Goal: Transaction & Acquisition: Subscribe to service/newsletter

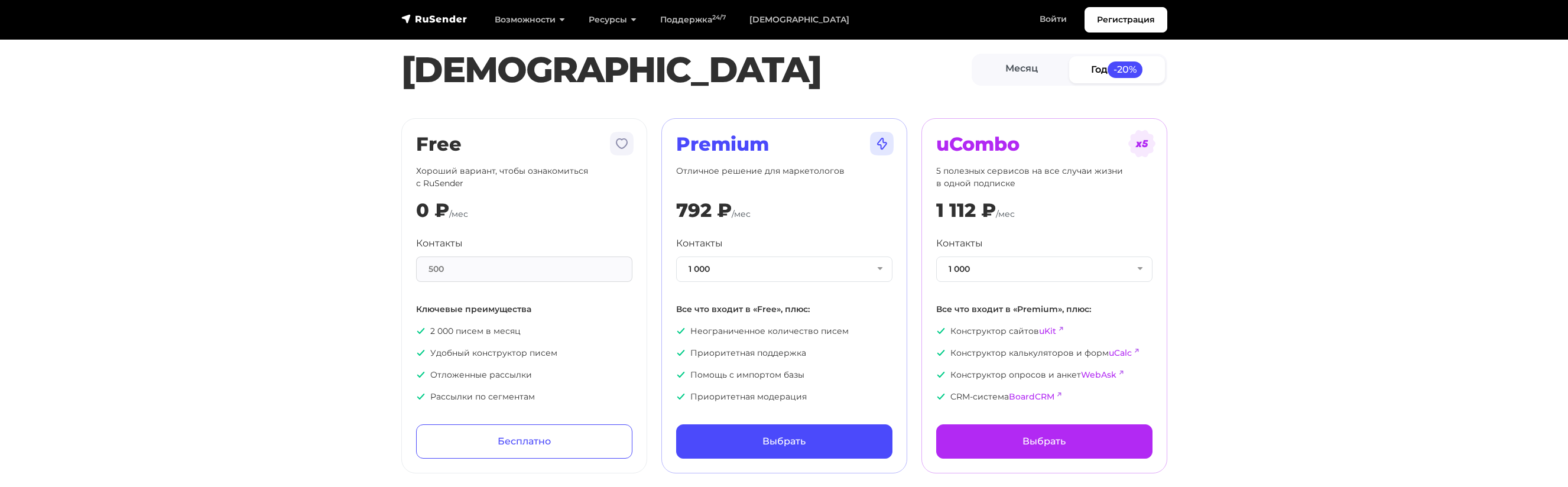
scroll to position [17, 0]
click at [1045, 63] on link "Месяц" at bounding box center [1021, 69] width 95 height 27
click at [1101, 72] on link "Год -20%" at bounding box center [1116, 69] width 95 height 27
click at [1026, 71] on link "Месяц" at bounding box center [1021, 69] width 95 height 27
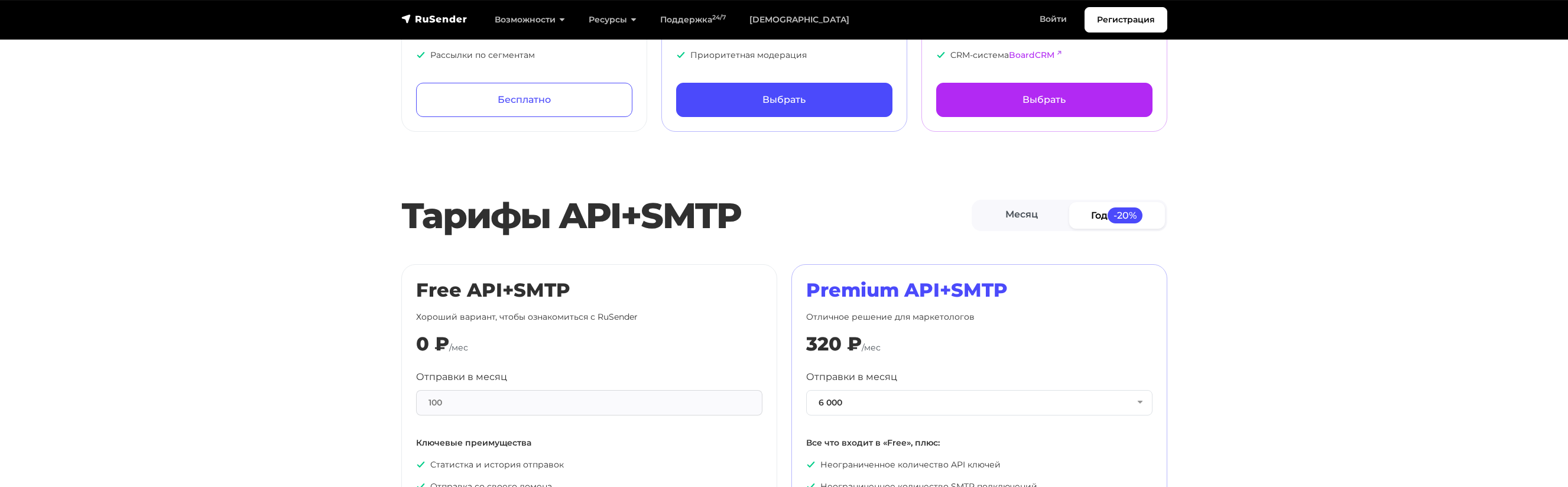
scroll to position [499, 0]
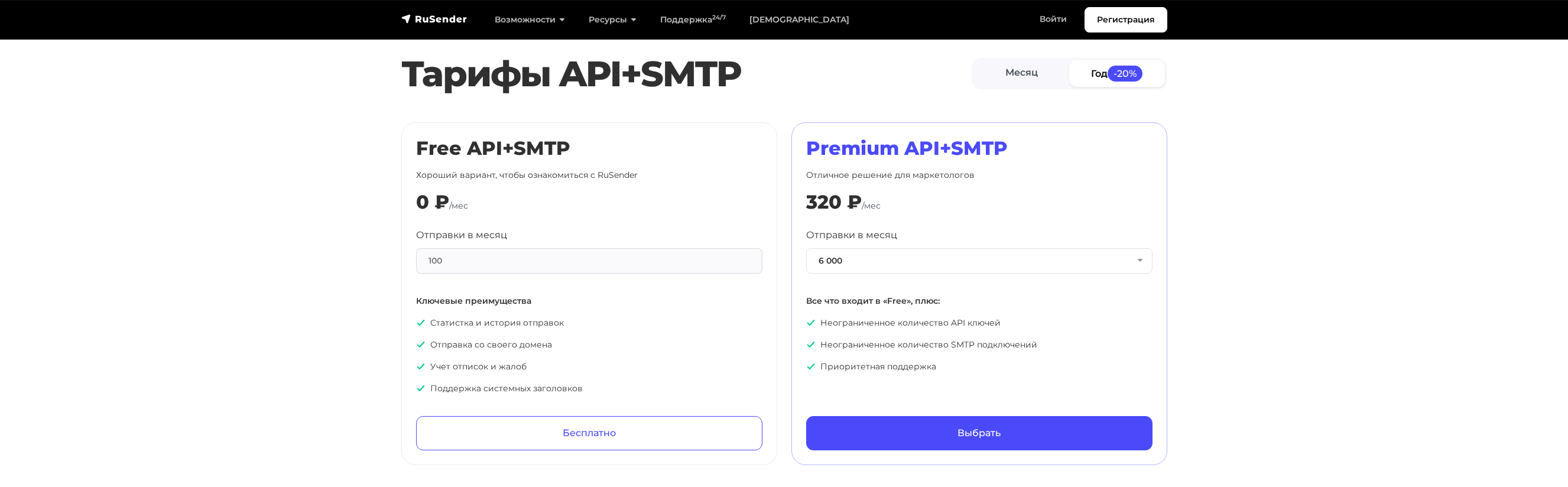
click at [462, 262] on div "100" at bounding box center [589, 260] width 347 height 25
click at [431, 260] on div "100" at bounding box center [589, 260] width 347 height 25
click at [464, 335] on ul "Статистка и история отправок Отправка со своего домена Учет отписок и жалоб Под…" at bounding box center [589, 356] width 347 height 78
drag, startPoint x: 379, startPoint y: 18, endPoint x: 474, endPoint y: 18, distance: 95.0
click at [474, 18] on nav "Регистрация Возможности Конструктор писем [PERSON_NAME] подписки A/B–тестирован…" at bounding box center [784, 20] width 1568 height 40
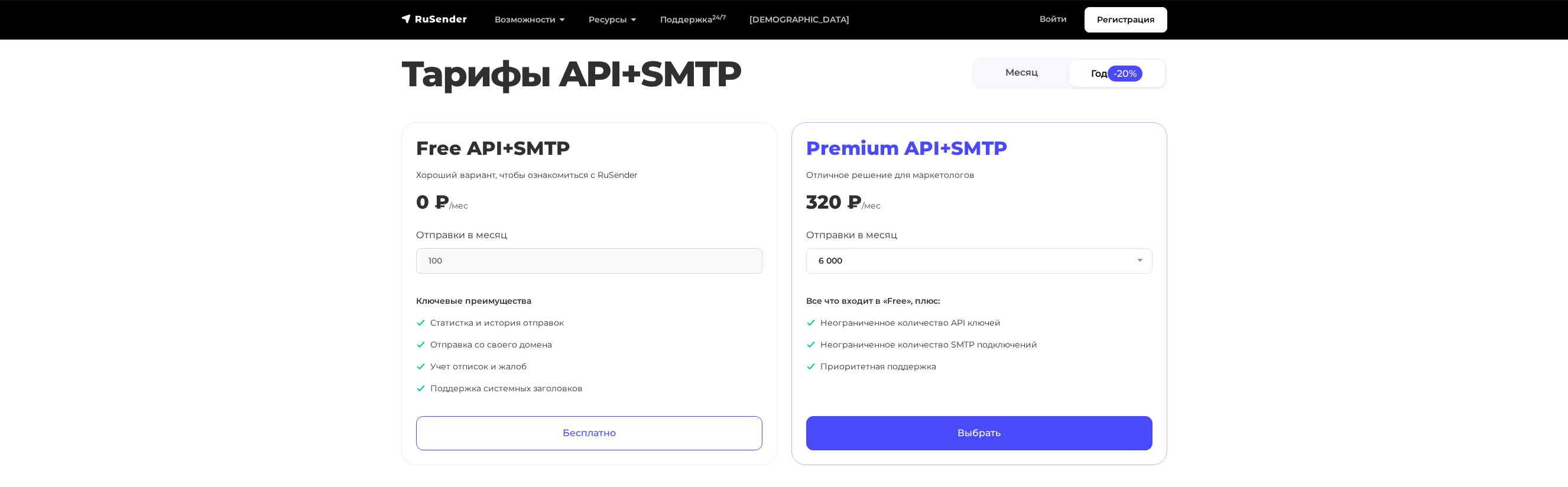
click at [473, 20] on div "Регистрация Возможности Конструктор писем [PERSON_NAME] подписки A/B–тестирован…" at bounding box center [784, 19] width 780 height 25
drag, startPoint x: 473, startPoint y: 20, endPoint x: 423, endPoint y: 22, distance: 50.0
click at [423, 22] on div "Регистрация Возможности Конструктор писем [PERSON_NAME] подписки A/B–тестирован…" at bounding box center [784, 19] width 780 height 25
click at [386, 23] on nav "Регистрация Возможности Конструктор писем [PERSON_NAME] подписки A/B–тестирован…" at bounding box center [784, 20] width 1568 height 40
